Goal: Information Seeking & Learning: Find specific fact

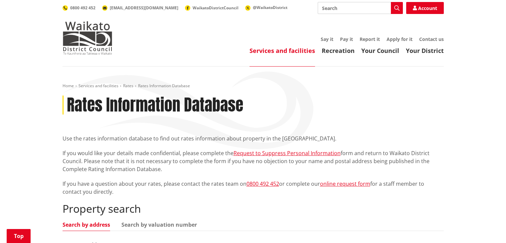
scroll to position [128, 0]
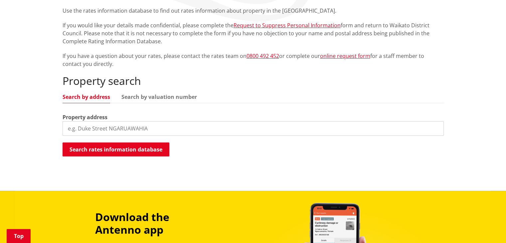
click at [126, 128] on input "search" at bounding box center [253, 128] width 381 height 15
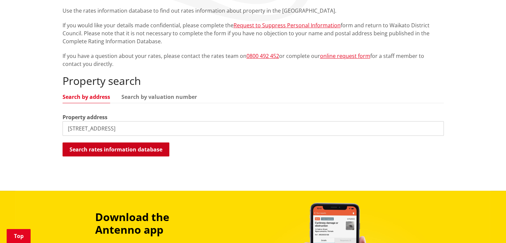
click at [76, 147] on button "Search rates information database" at bounding box center [116, 149] width 107 height 14
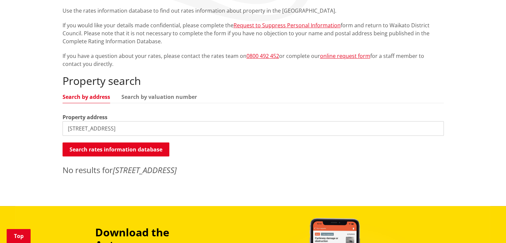
click at [120, 129] on input "149c rataroa road" at bounding box center [253, 128] width 381 height 15
click at [100, 148] on button "Search rates information database" at bounding box center [116, 149] width 107 height 14
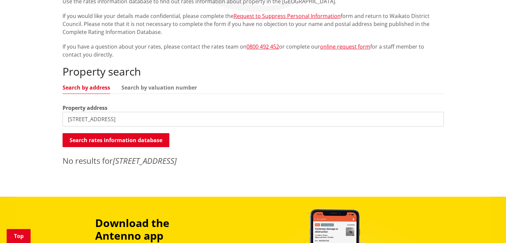
scroll to position [137, 0]
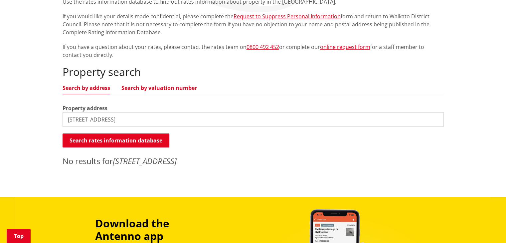
click at [154, 87] on link "Search by valuation number" at bounding box center [159, 87] width 76 height 5
click at [93, 87] on link "Search by address" at bounding box center [87, 87] width 48 height 5
click at [121, 122] on input "149c rataroa rd" at bounding box center [253, 119] width 381 height 15
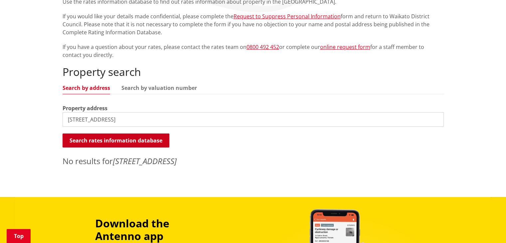
type input "149c rataroa road"
click at [114, 143] on button "Search rates information database" at bounding box center [116, 140] width 107 height 14
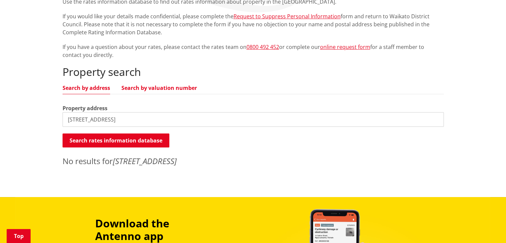
click at [136, 86] on link "Search by valuation number" at bounding box center [159, 87] width 76 height 5
click at [120, 119] on input "149c rataroa road" at bounding box center [253, 119] width 381 height 15
type input "\"
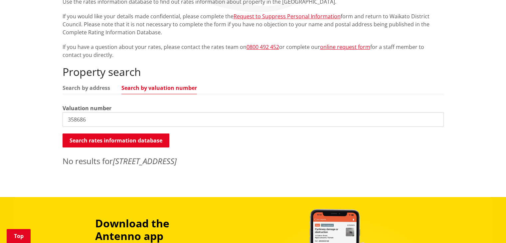
type input "358686"
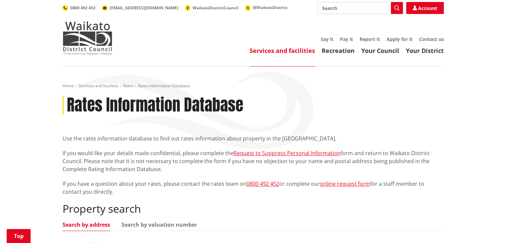
scroll to position [125, 0]
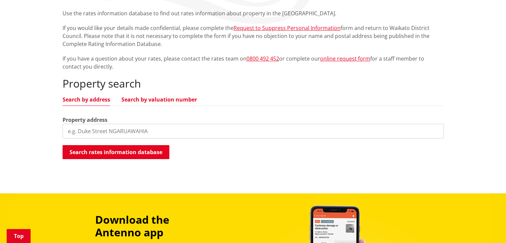
click at [164, 100] on link "Search by valuation number" at bounding box center [159, 99] width 76 height 5
click at [83, 97] on link "Search by address" at bounding box center [87, 99] width 48 height 5
click at [138, 97] on link "Search by valuation number" at bounding box center [159, 99] width 76 height 5
click at [105, 136] on input "search" at bounding box center [253, 131] width 381 height 15
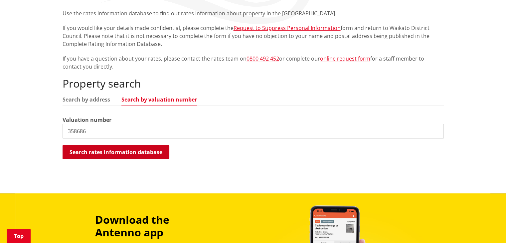
click at [108, 149] on button "Search rates information database" at bounding box center [116, 152] width 107 height 14
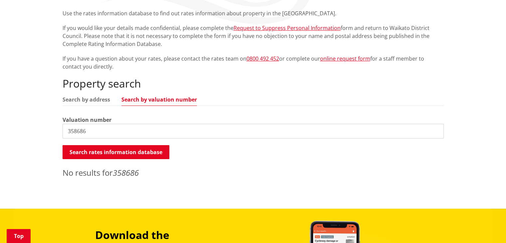
click at [92, 131] on input "358686" at bounding box center [253, 131] width 381 height 15
type input "248525"
click at [93, 155] on button "Search rates information database" at bounding box center [116, 152] width 107 height 14
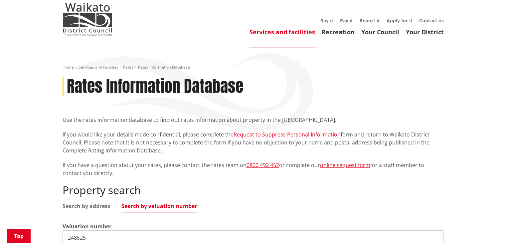
scroll to position [0, 0]
